Goal: Information Seeking & Learning: Learn about a topic

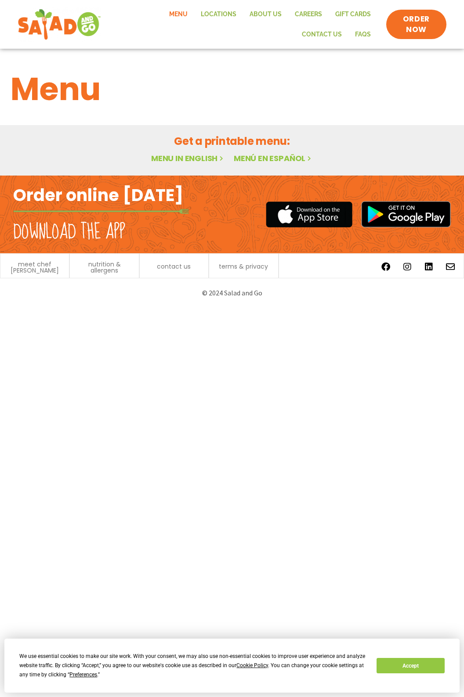
click at [162, 11] on link "Menu" at bounding box center [178, 14] width 32 height 20
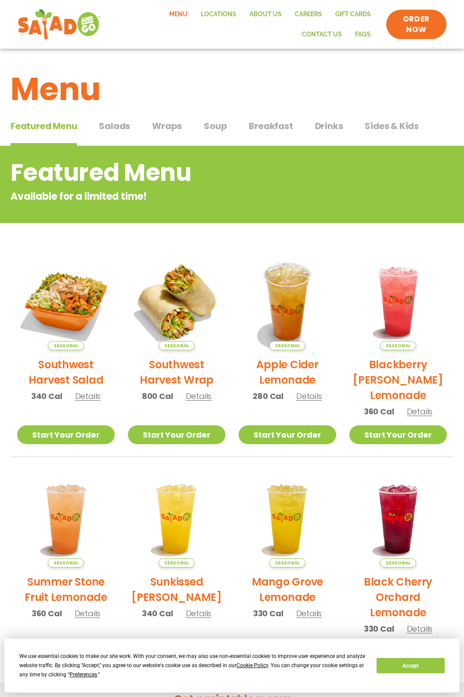
click at [116, 129] on span "Salads" at bounding box center [114, 125] width 31 height 13
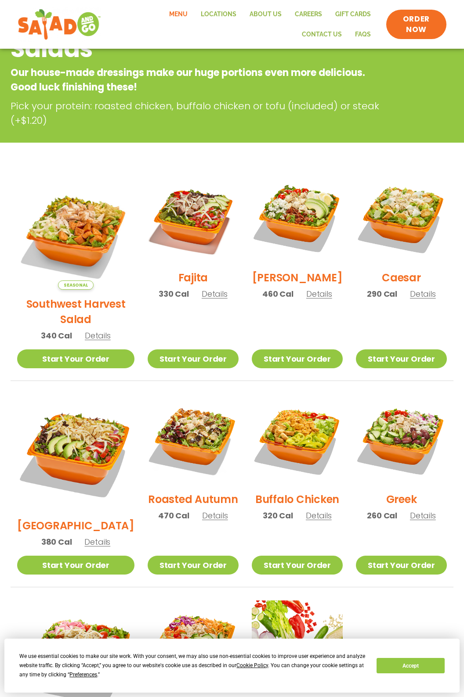
scroll to position [123, 0]
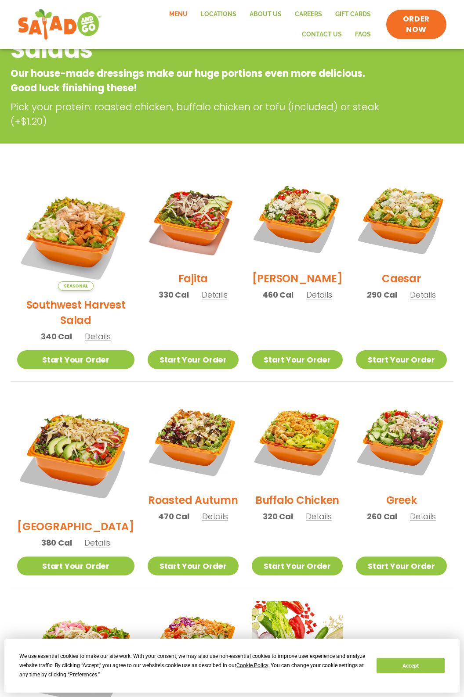
click at [419, 299] on span "Details" at bounding box center [423, 294] width 26 height 11
click at [416, 300] on span "Details" at bounding box center [423, 294] width 26 height 11
click at [319, 300] on span "Details" at bounding box center [319, 294] width 26 height 11
click at [420, 300] on span "Details" at bounding box center [423, 294] width 26 height 11
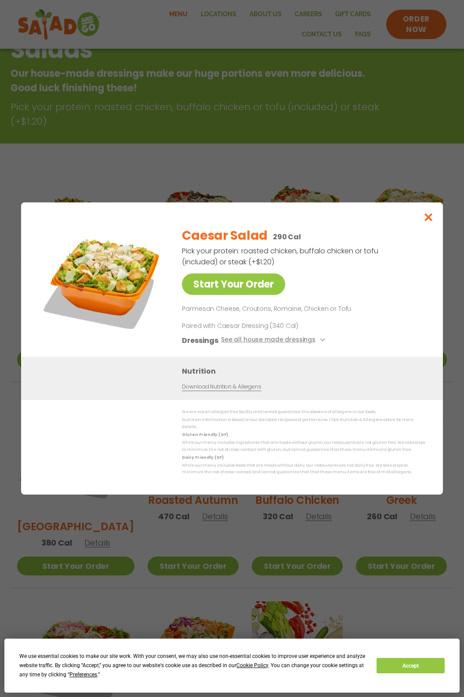
click at [253, 391] on link "Download Nutrition & Allergens" at bounding box center [221, 387] width 79 height 8
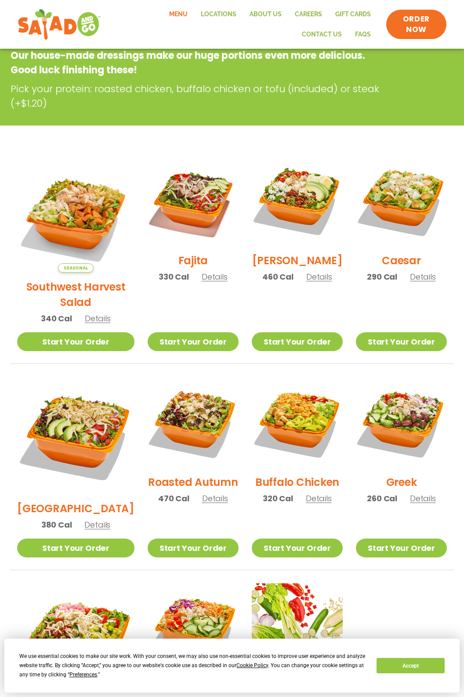
scroll to position [146, 0]
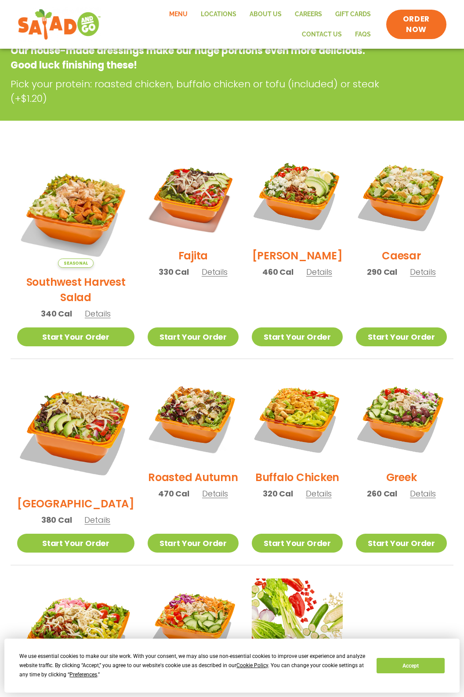
click at [419, 278] on span "Details" at bounding box center [423, 272] width 26 height 11
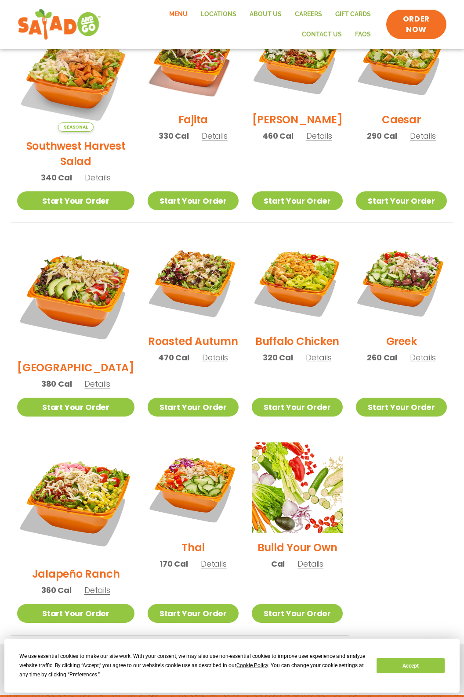
scroll to position [280, 0]
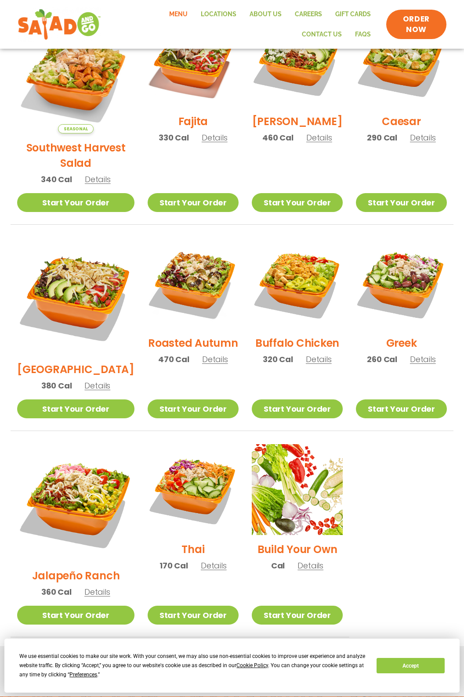
click at [208, 560] on span "Details" at bounding box center [214, 565] width 26 height 11
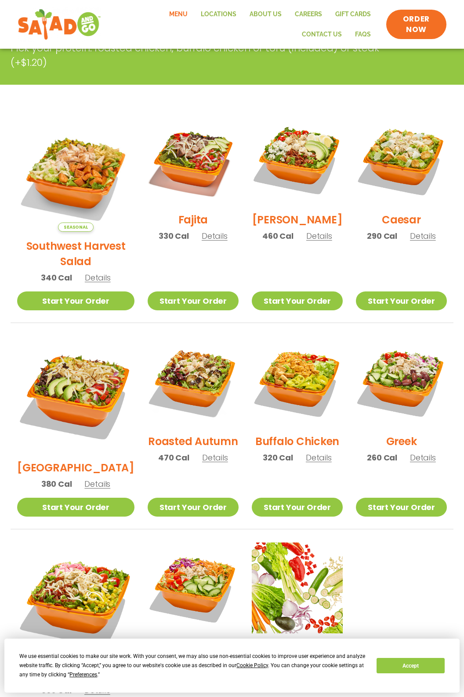
scroll to position [180, 0]
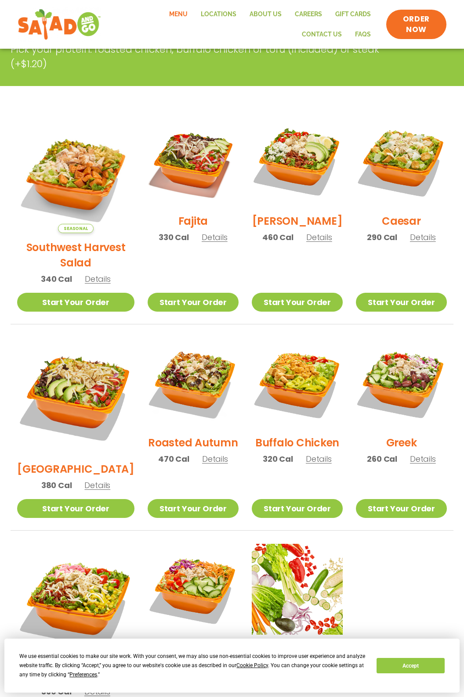
click at [205, 454] on span "Details" at bounding box center [215, 459] width 26 height 11
click at [207, 454] on span "Details" at bounding box center [215, 459] width 26 height 11
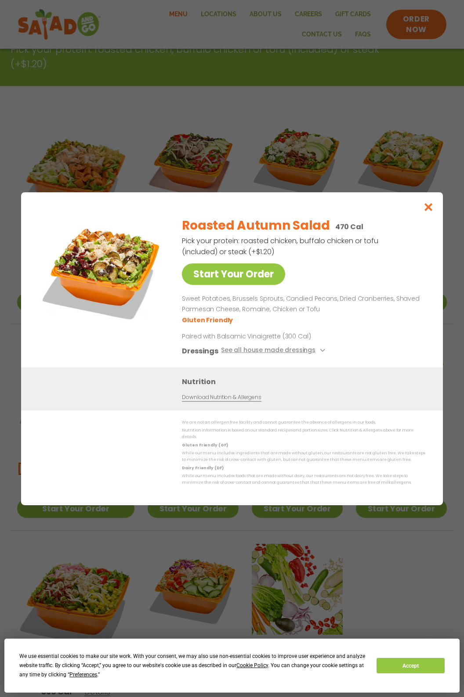
click at [375, 304] on p "Sweet Potatoes, Brussels Sprouts, Candied Pecans, Dried Cranberries, Shaved Par…" at bounding box center [302, 304] width 240 height 21
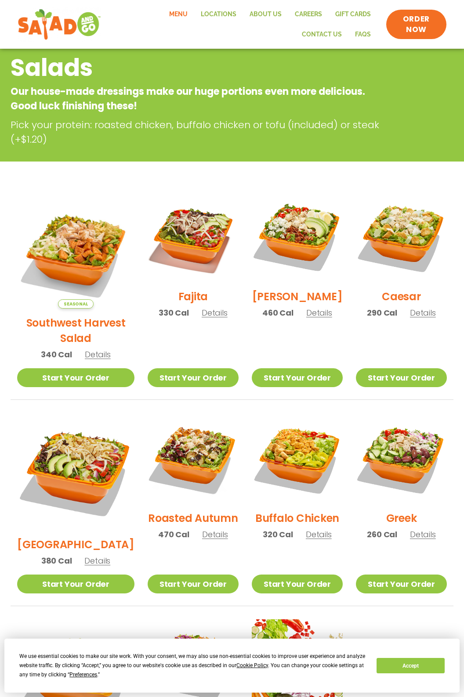
scroll to position [109, 0]
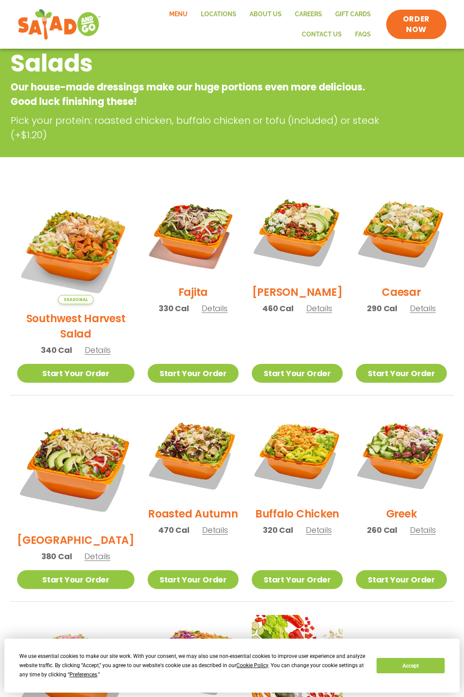
click at [317, 525] on span "Details" at bounding box center [319, 530] width 26 height 11
click at [313, 314] on span "Details" at bounding box center [319, 308] width 26 height 11
click at [87, 345] on span "Details" at bounding box center [98, 350] width 26 height 11
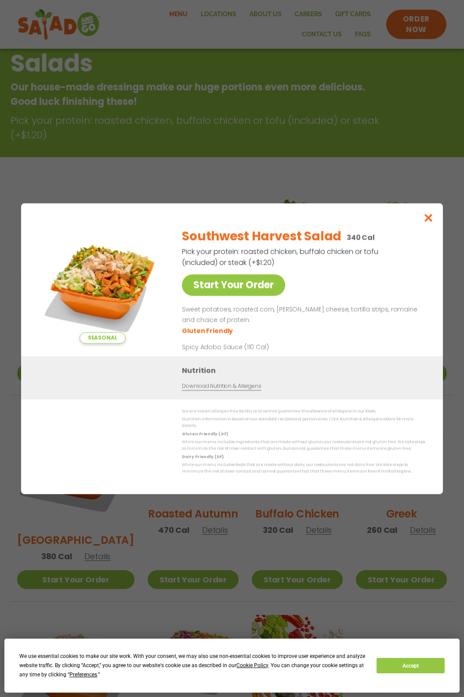
click at [392, 295] on div "Southwest Harvest Salad 340 Cal Pick your protein: roasted chicken, buffalo chi…" at bounding box center [302, 289] width 240 height 136
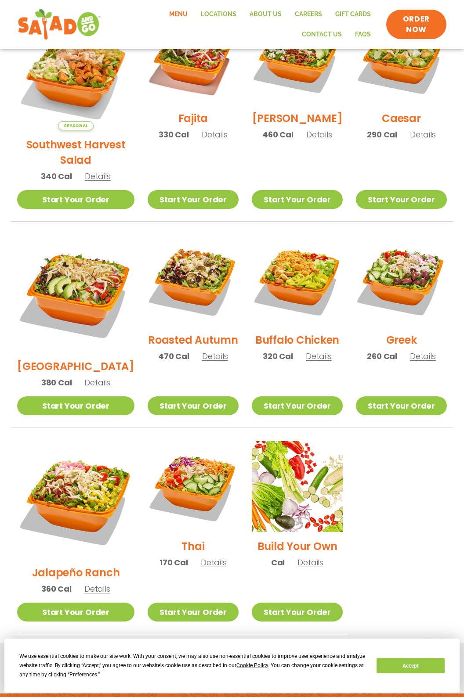
scroll to position [323, 0]
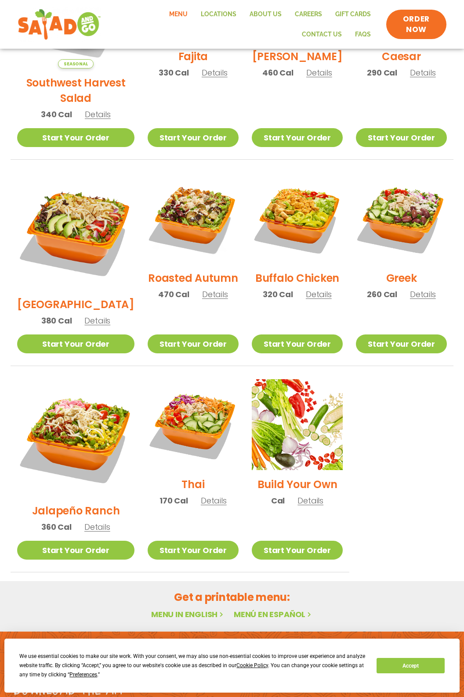
scroll to position [349, 0]
